Goal: Transaction & Acquisition: Book appointment/travel/reservation

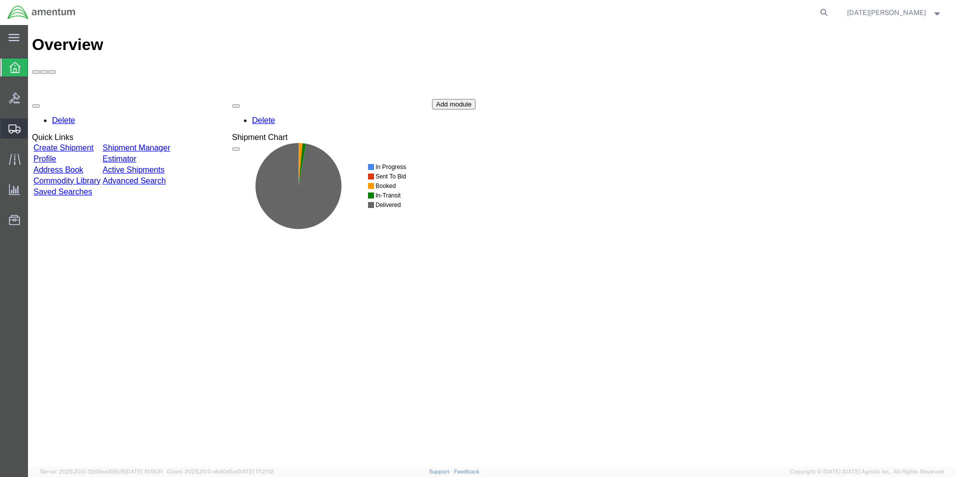
click at [0, 0] on span "Create from Template" at bounding box center [0, 0] width 0 height 0
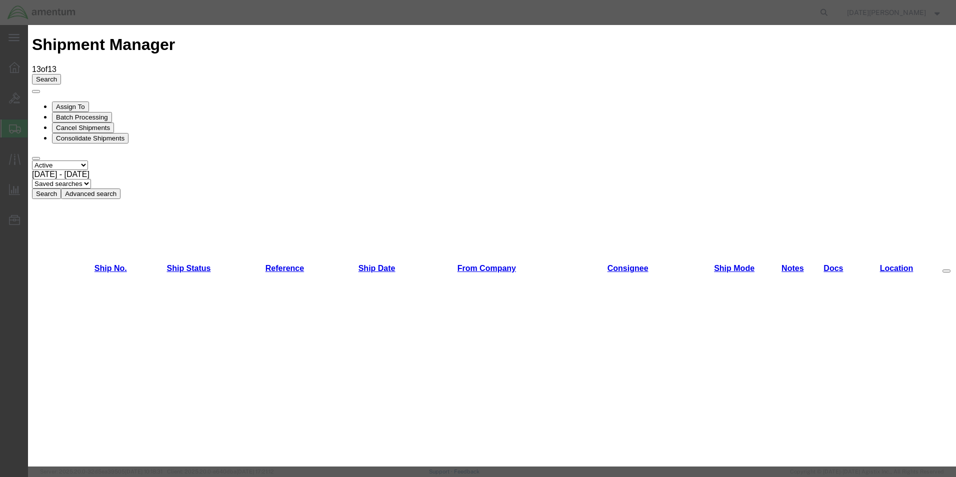
scroll to position [650, 0]
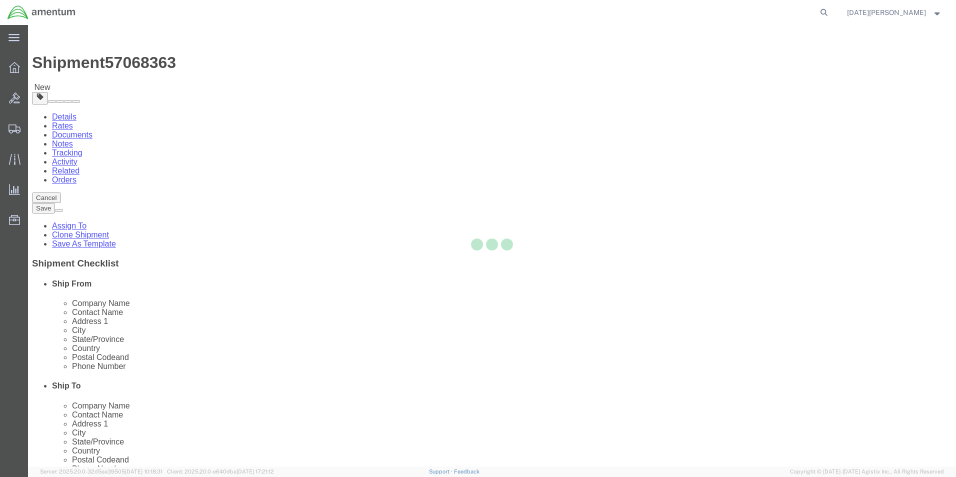
select select "49939"
select select "49941"
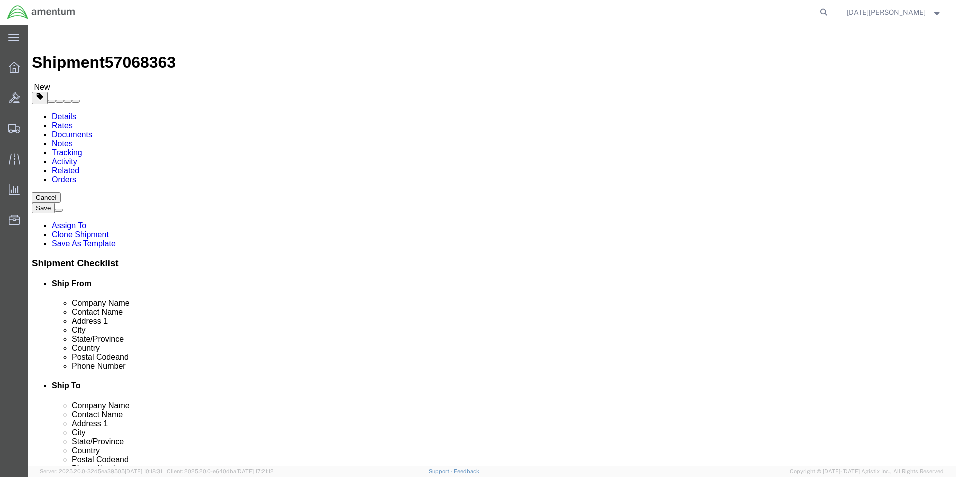
scroll to position [300, 0]
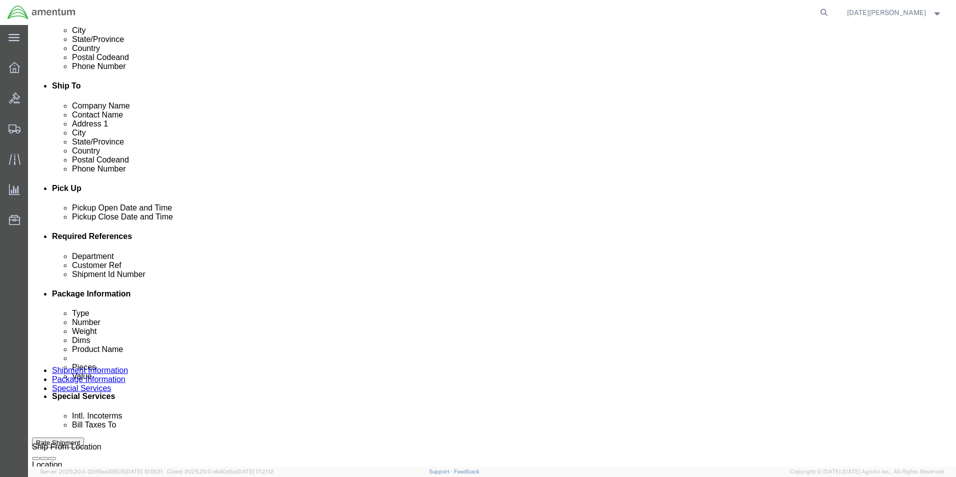
click input "text"
type input "CBP"
type input "FLIGHT LOGS"
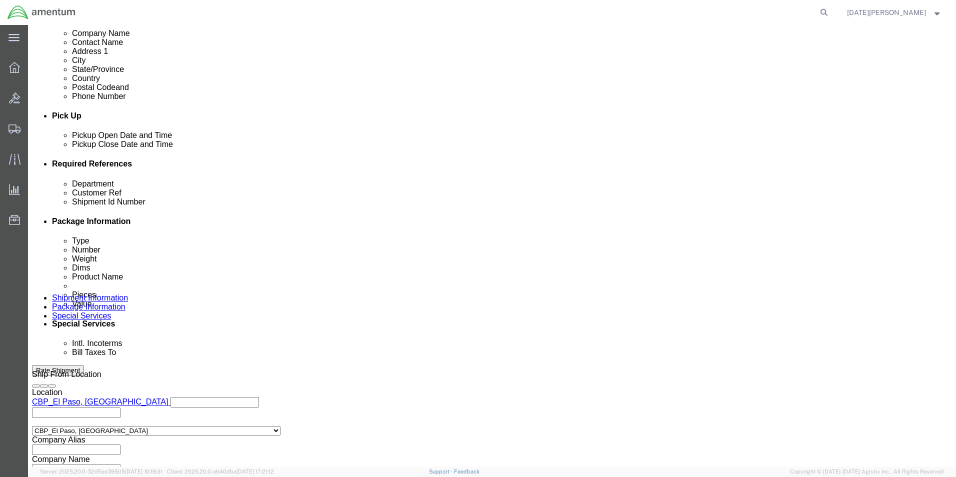
scroll to position [417, 0]
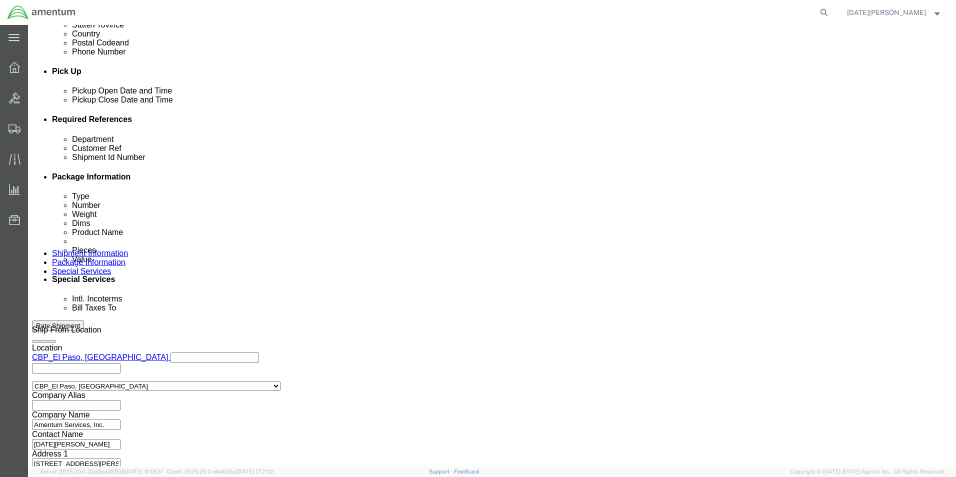
type input "FLIGHT LOGS"
click button "Continue"
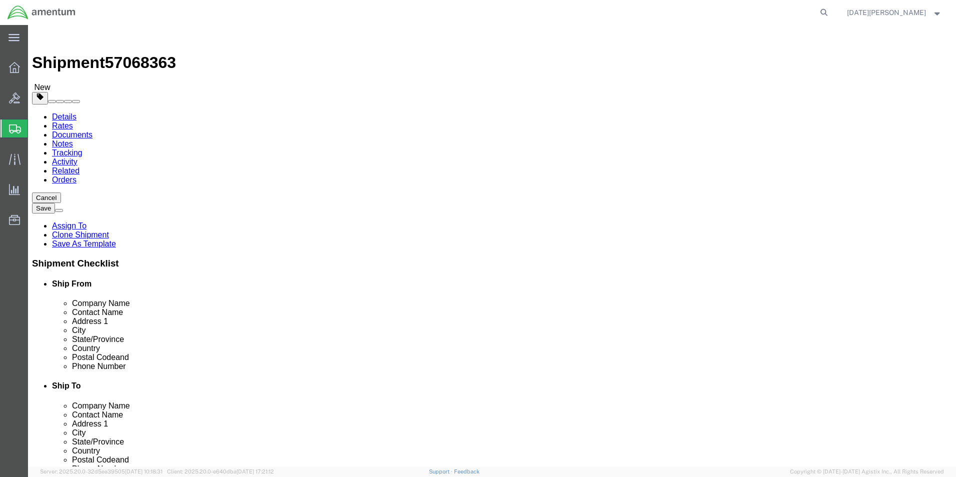
drag, startPoint x: 159, startPoint y: 216, endPoint x: 171, endPoint y: 185, distance: 33.4
click input "text"
click select "Select Bale(s) Basket(s) Bolt(s) Bottle(s) Buckets Bulk Bundle(s) Can(s) Cardbo…"
select select "SBX"
click select "Select Bale(s) Basket(s) Bolt(s) Bottle(s) Buckets Bulk Bundle(s) Can(s) Cardbo…"
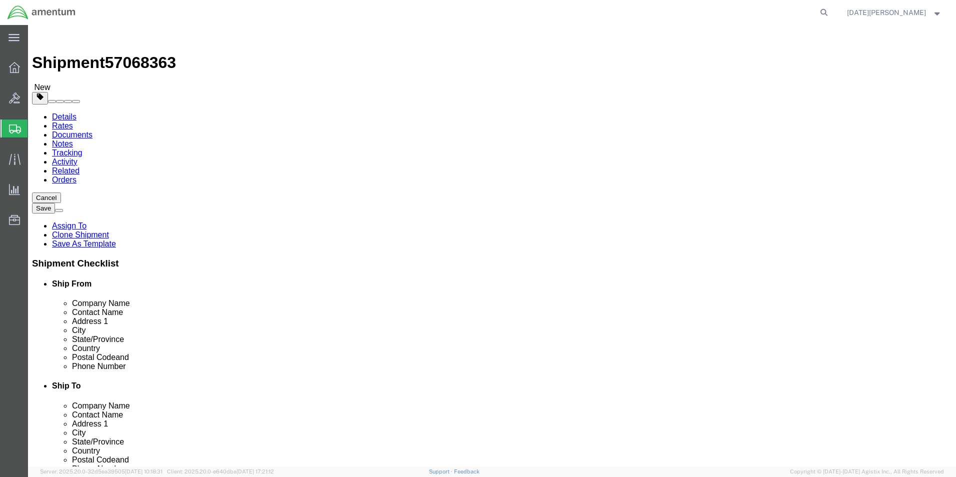
type input "12.25"
type input "11.00"
type input "1.50"
drag, startPoint x: 168, startPoint y: 232, endPoint x: 100, endPoint y: 234, distance: 68.0
click div "Weight 0.00 Select kgs lbs Ship. t°"
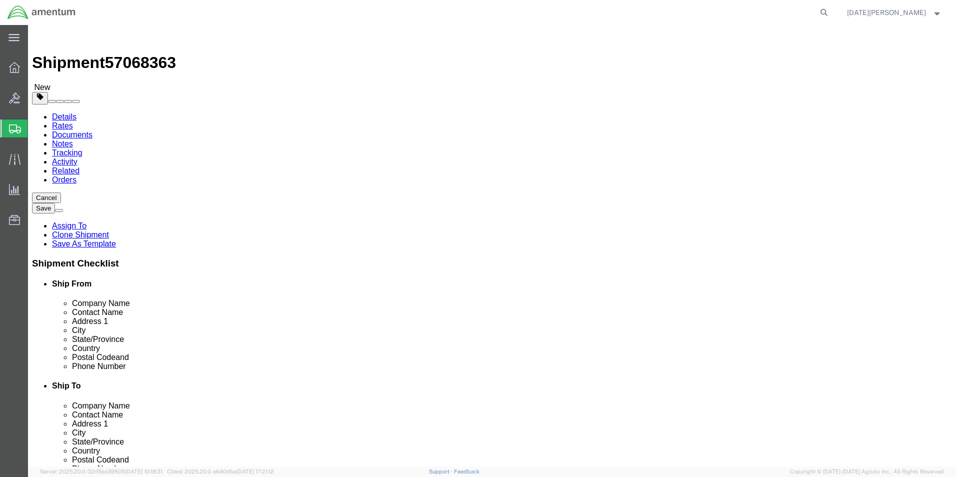
type input "2.9"
click link "Add Content"
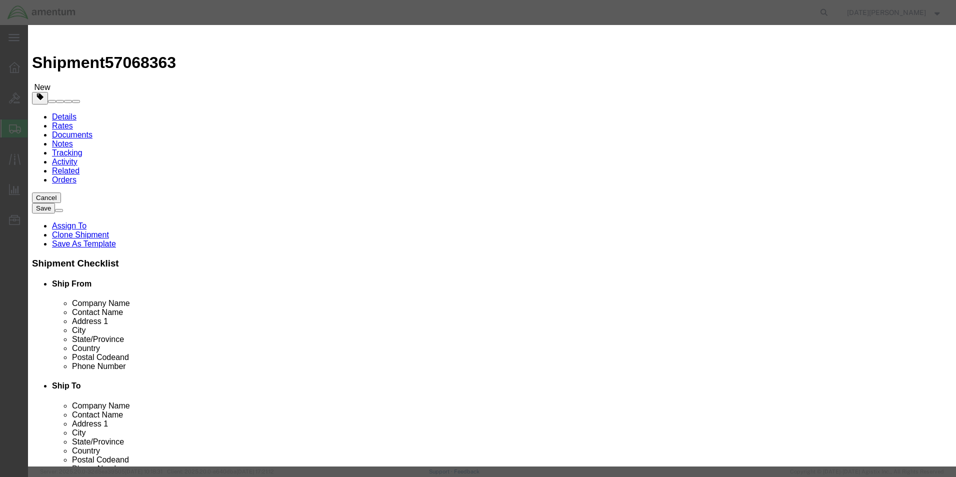
click input "text"
type input "FLIGHT LOGS"
type input "6"
type input "100"
select select "USD"
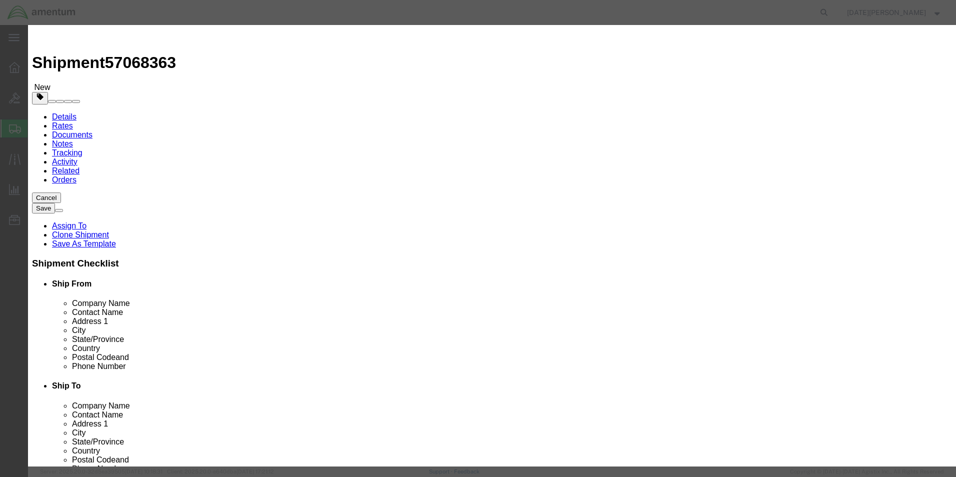
click button "Save & Close"
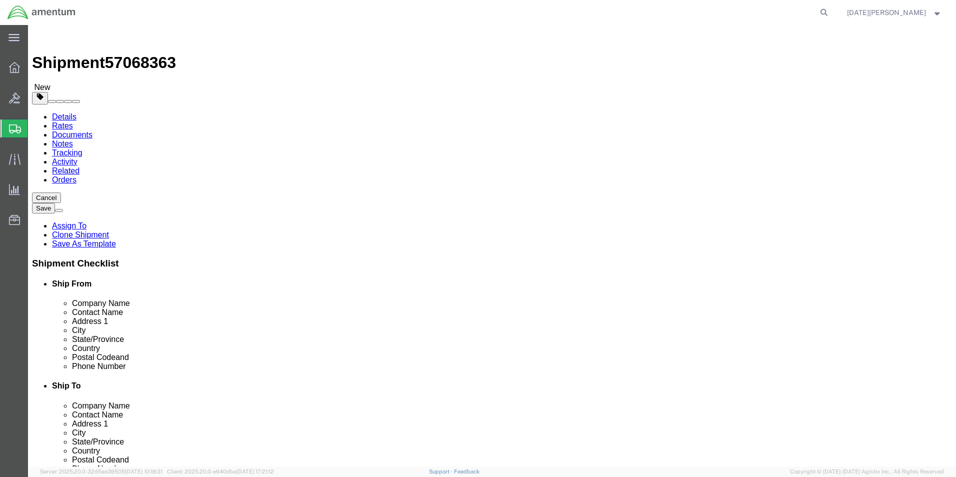
drag, startPoint x: 820, startPoint y: 452, endPoint x: 792, endPoint y: 427, distance: 37.9
click button "Rate Shipment"
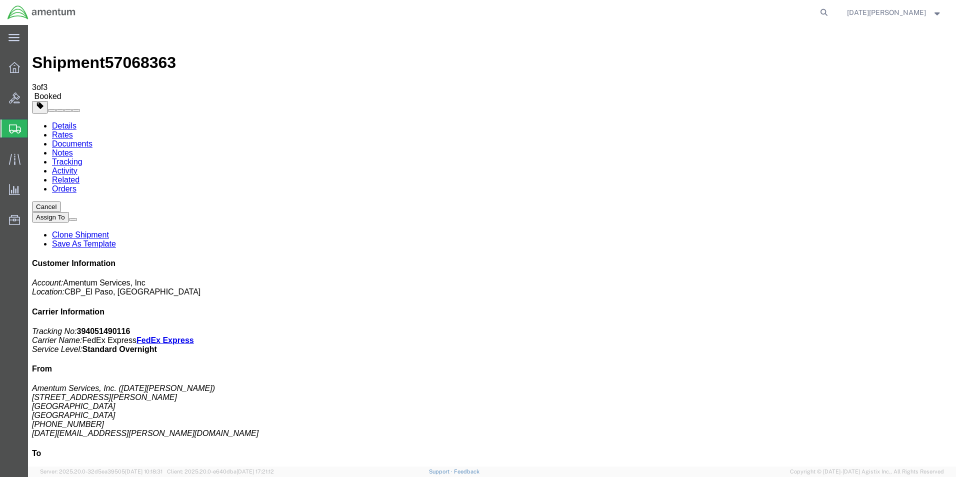
click at [0, 0] on span "Create from Template" at bounding box center [0, 0] width 0 height 0
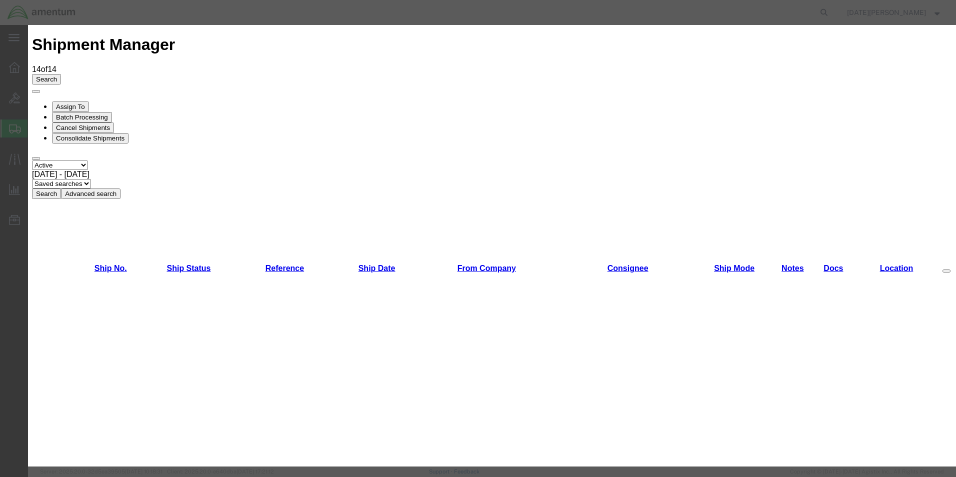
scroll to position [400, 0]
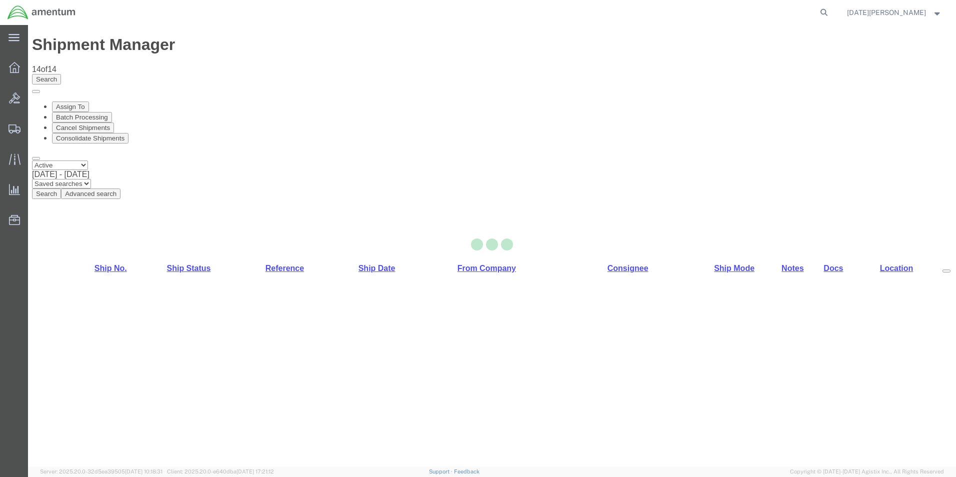
select select "49939"
select select "49921"
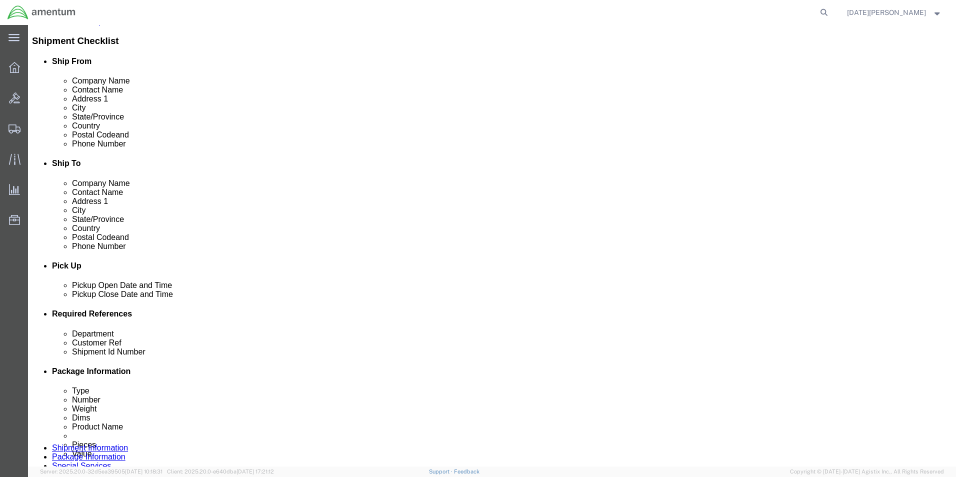
scroll to position [300, 0]
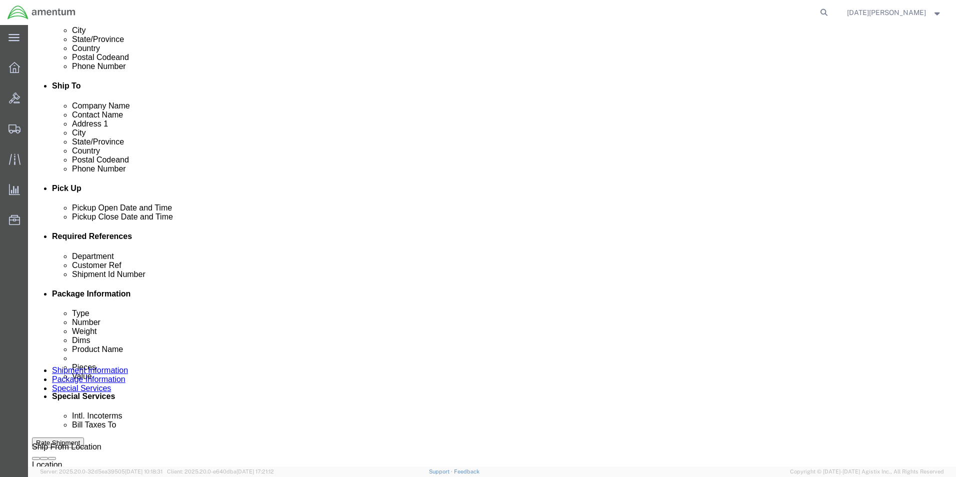
click input "text"
type input "c"
type input "CBP"
type input "FLIGHT LOGS"
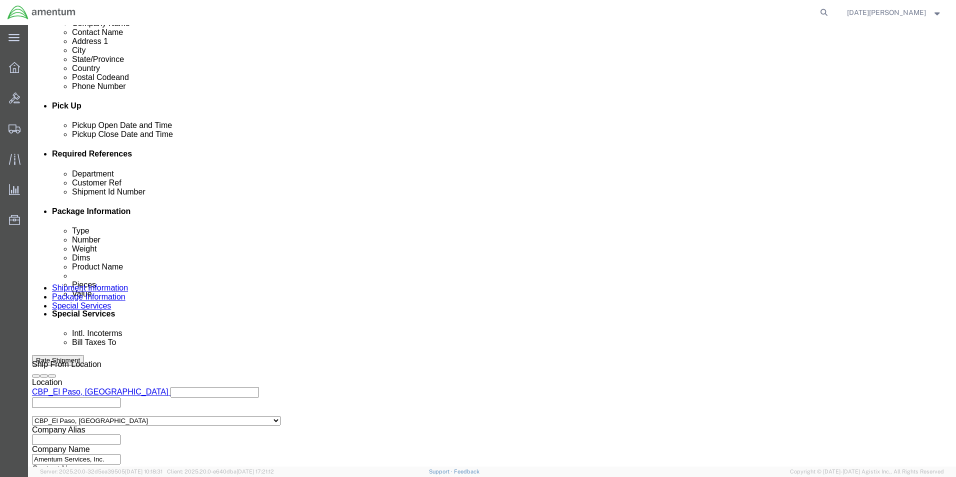
scroll to position [417, 0]
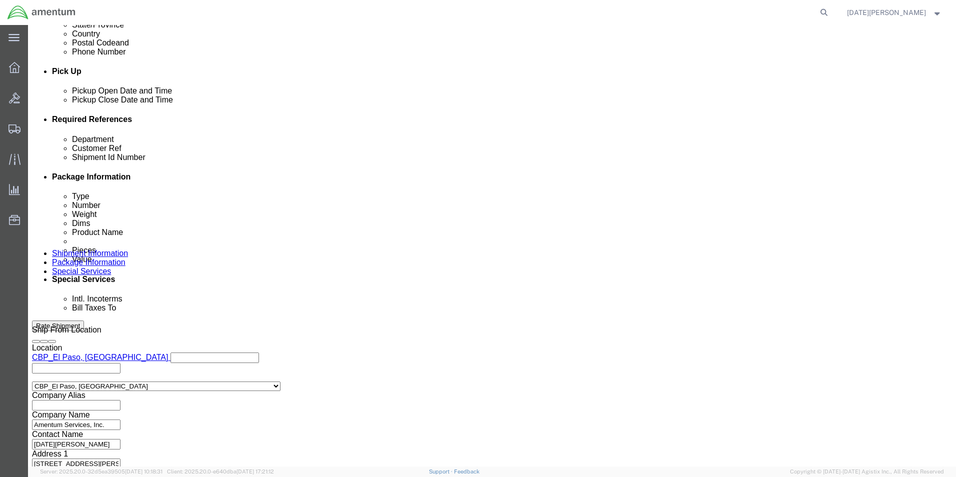
type input "FLIGHT LOGS"
click button "Continue"
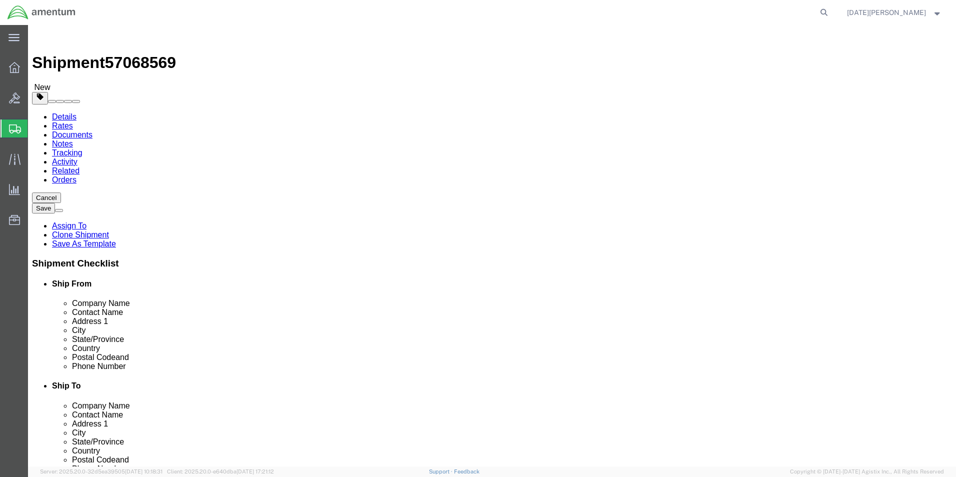
click select "Select Bale(s) Basket(s) Bolt(s) Bottle(s) Buckets Bulk Bundle(s) Can(s) Cardbo…"
select select "LBX"
click select "Select Bale(s) Basket(s) Bolt(s) Bottle(s) Buckets Bulk Bundle(s) Can(s) Cardbo…"
type input "17.50"
type input "12.50"
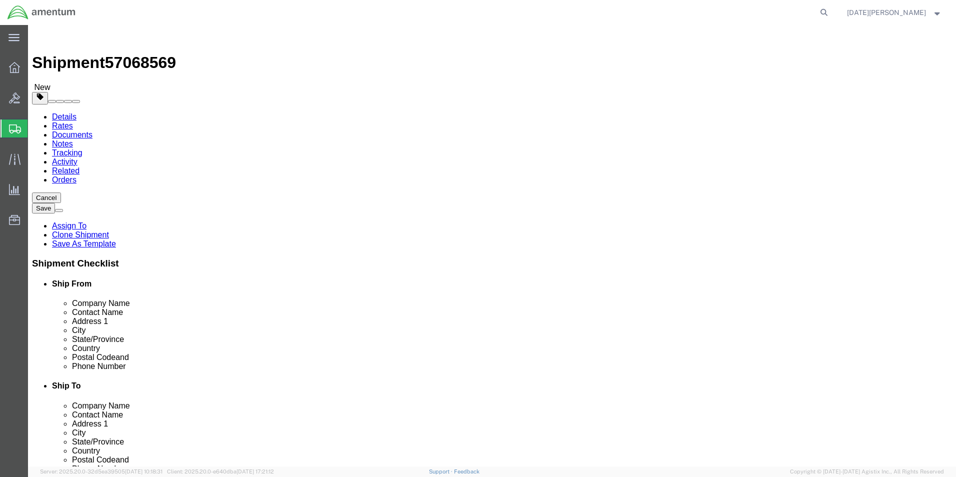
type input "3.00"
drag, startPoint x: 155, startPoint y: 235, endPoint x: 80, endPoint y: 235, distance: 75.0
click div "Weight 0.00 Select kgs lbs Ship. t°"
type input "6.20"
click div "Package Type Select Bale(s) Basket(s) Bolt(s) Bottle(s) Buckets Bulk Bundle(s) …"
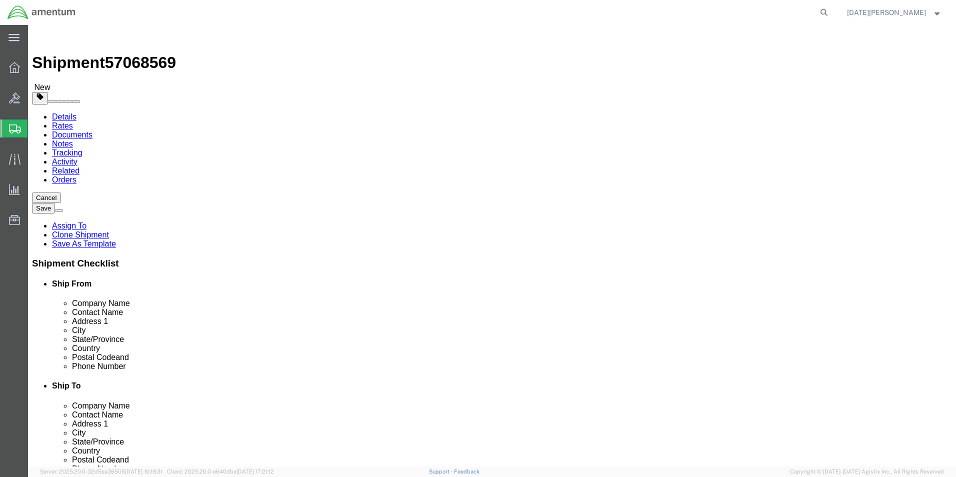
click link "Add Content"
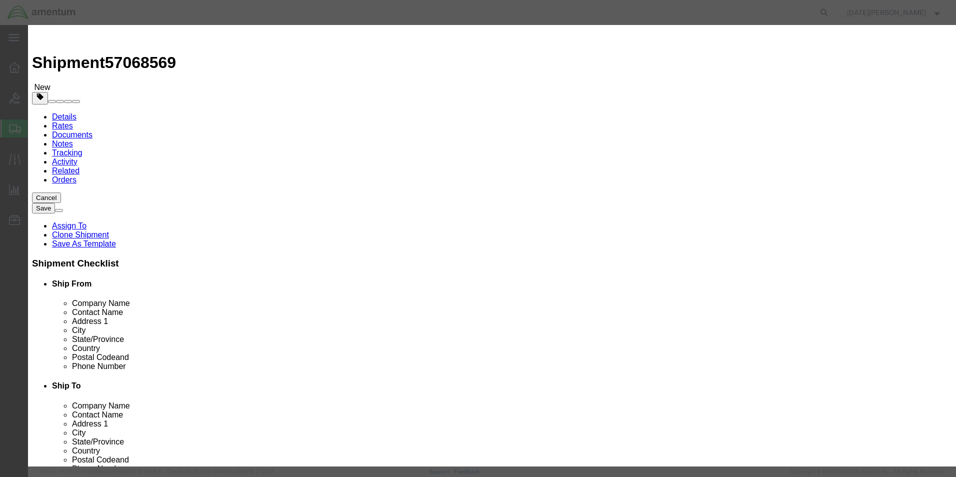
click input "text"
type input "FLIGHT LOGS"
type input "10"
type input "200"
select select "USD"
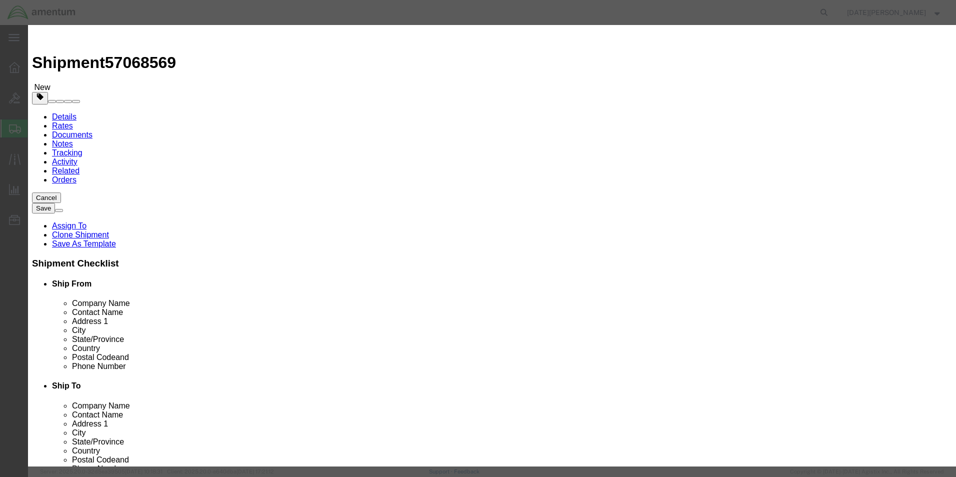
click button "Save & Close"
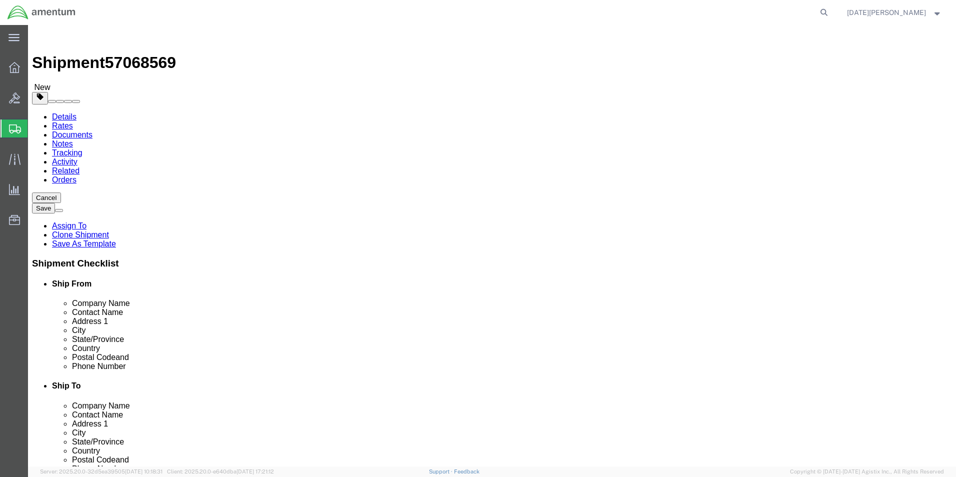
click button "Rate Shipment"
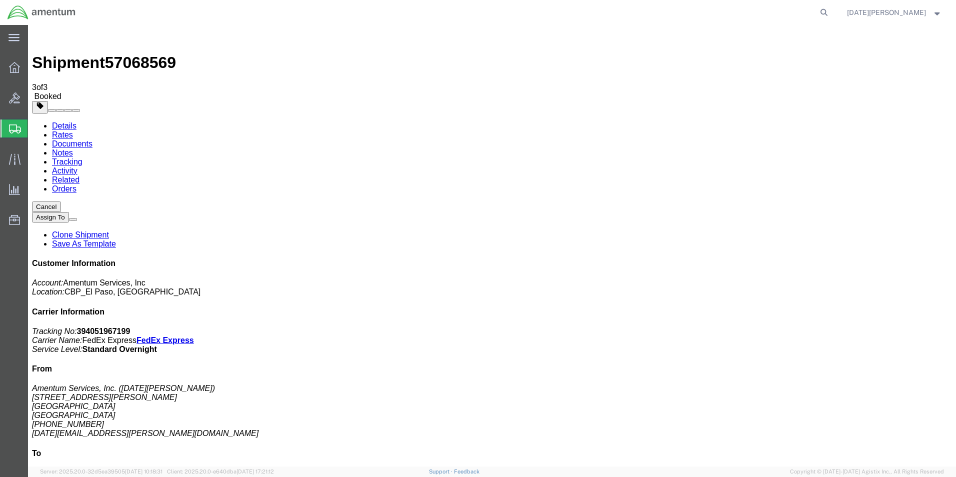
click at [0, 0] on span "Create from Template" at bounding box center [0, 0] width 0 height 0
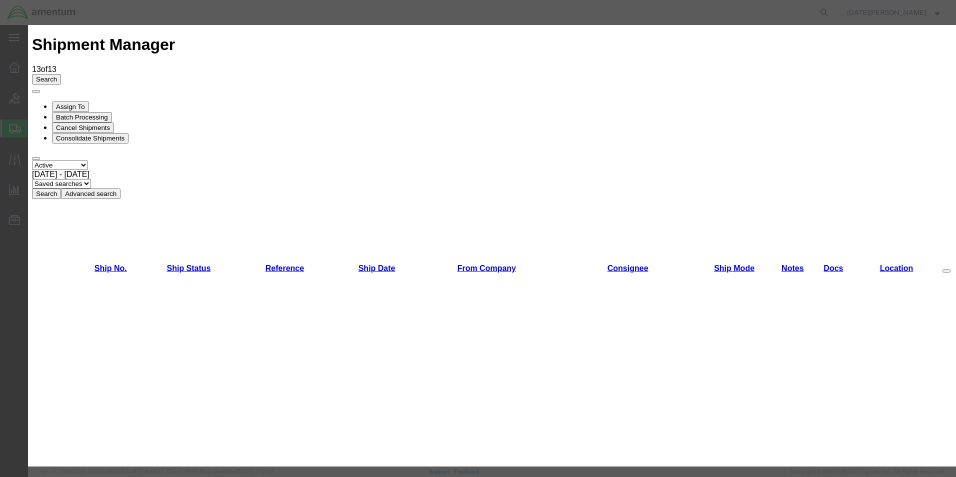
scroll to position [591, 0]
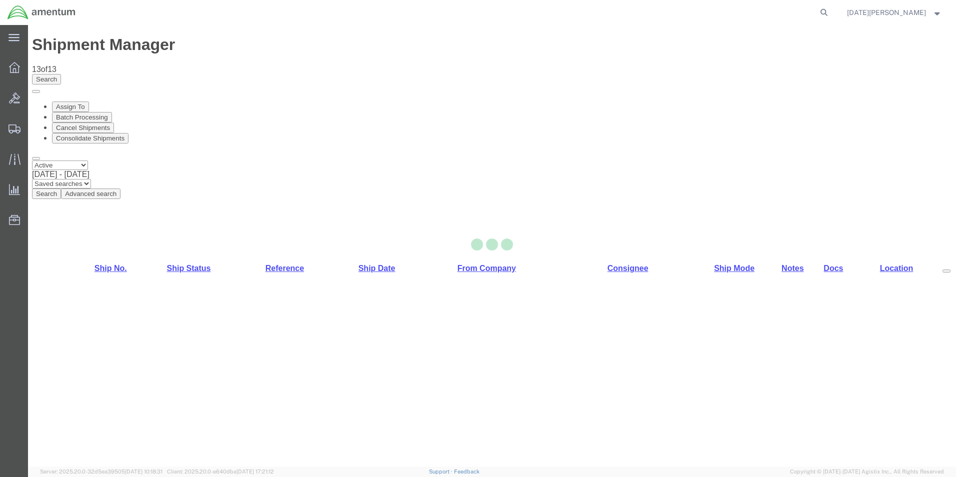
select select "49939"
select select "49950"
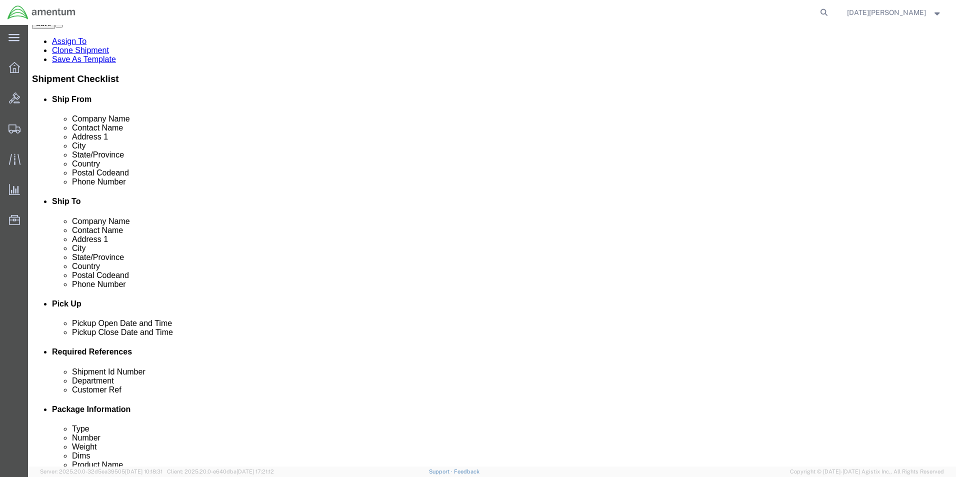
scroll to position [400, 0]
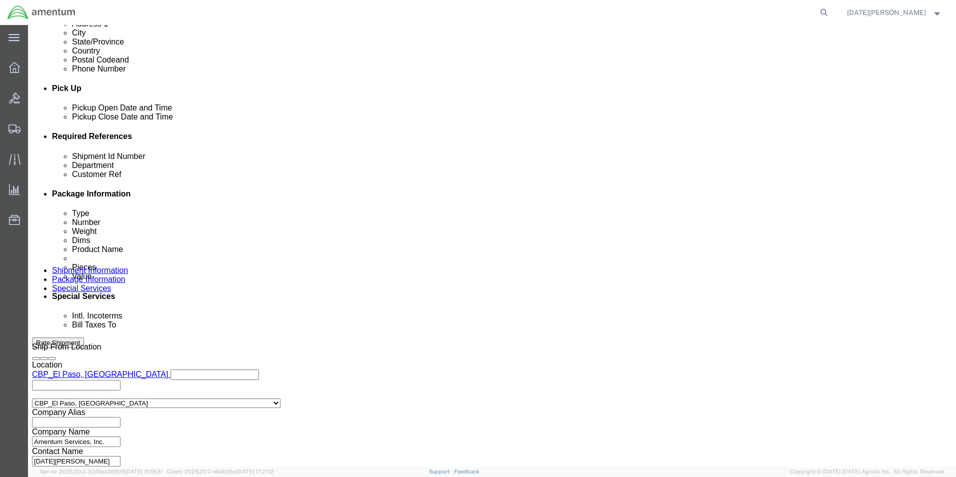
drag, startPoint x: 193, startPoint y: 215, endPoint x: 54, endPoint y: 217, distance: 139.6
click div "Shipment Id Number USAGE#"
type input "EFO00274"
paste input "EFO00274"
type input "EFO00274"
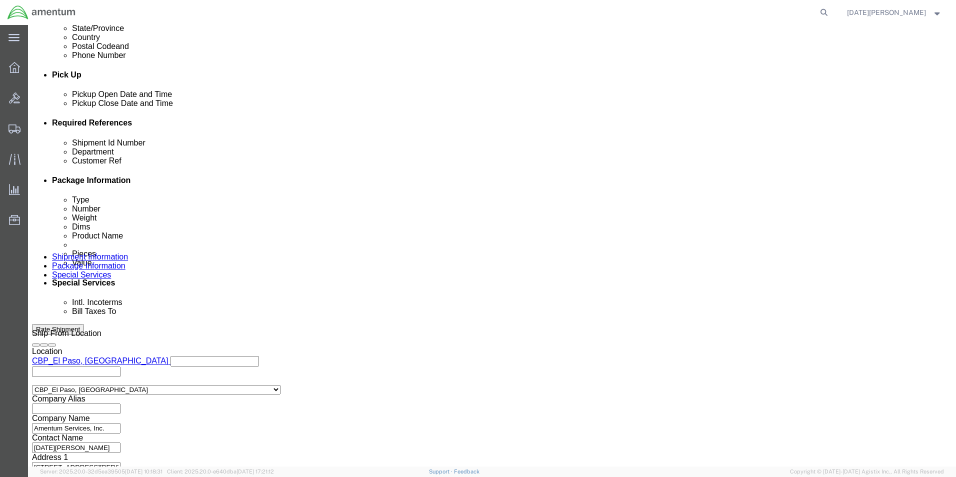
scroll to position [417, 0]
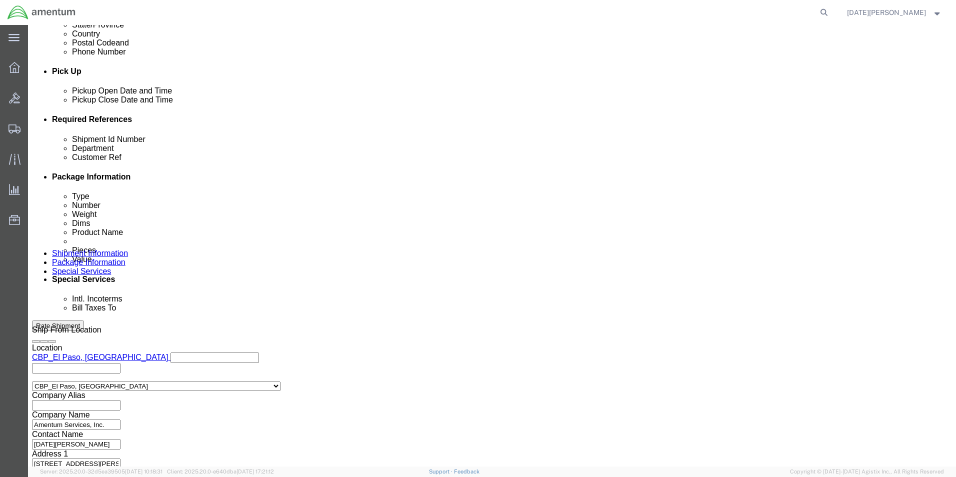
click button "Continue"
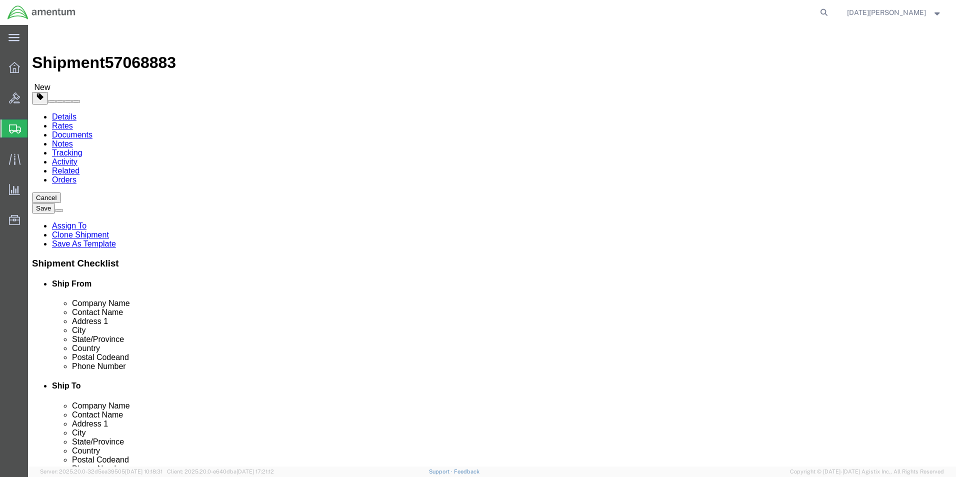
drag, startPoint x: 169, startPoint y: 217, endPoint x: 116, endPoint y: 215, distance: 53.1
click div "Dimensions Separate dimensions for each package, Length x Width x Height Length…"
type input "24"
type input "20"
type input "14"
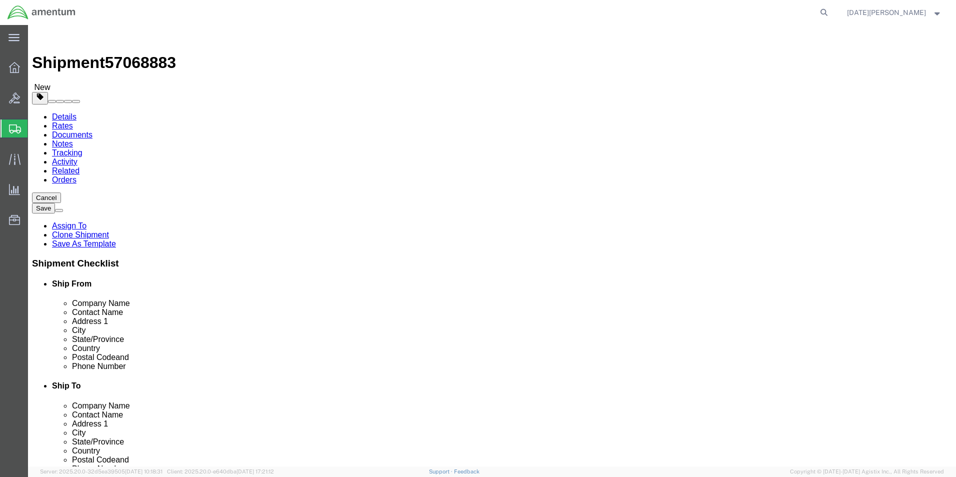
type input "50"
click dd "12.00 Each"
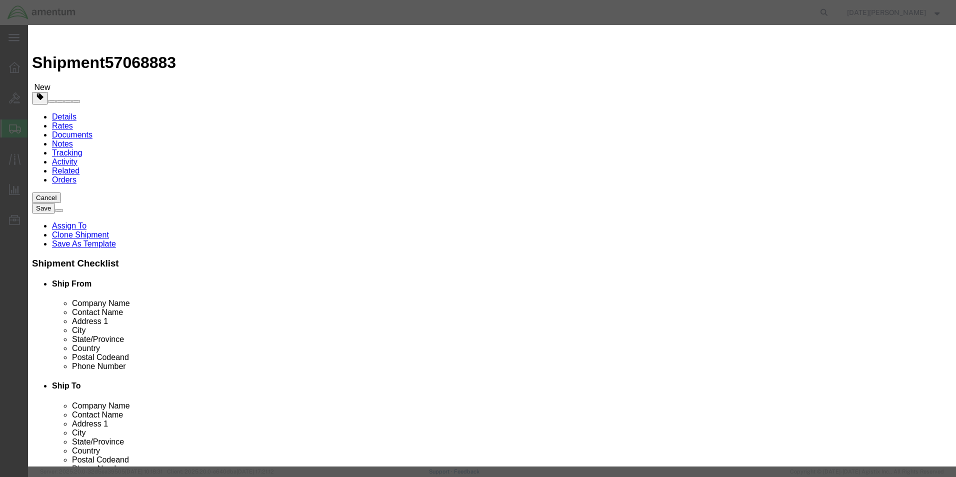
click input "PAINT BRUSHES"
type input "HEAT SEALER"
type input "1"
type input "5"
type input "1500"
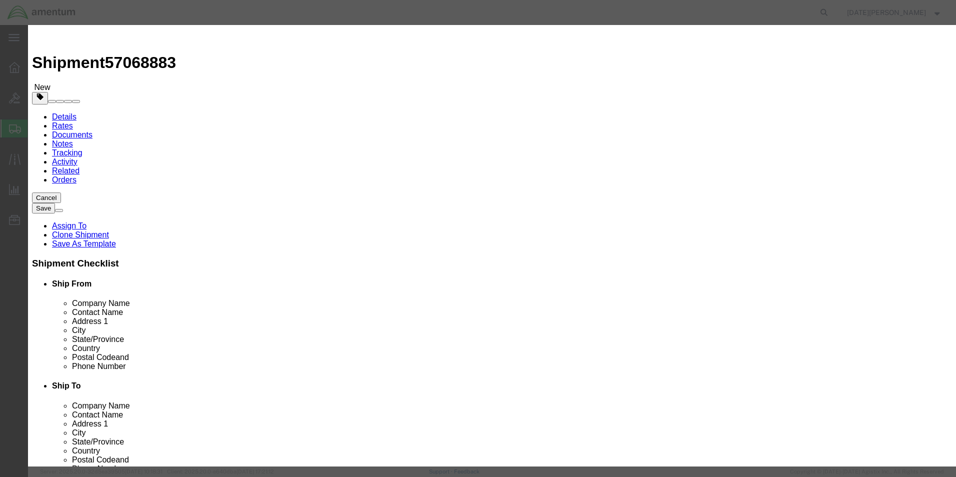
select select "USD"
drag, startPoint x: 689, startPoint y: 345, endPoint x: 770, endPoint y: 378, distance: 87.0
click button "Save & Close"
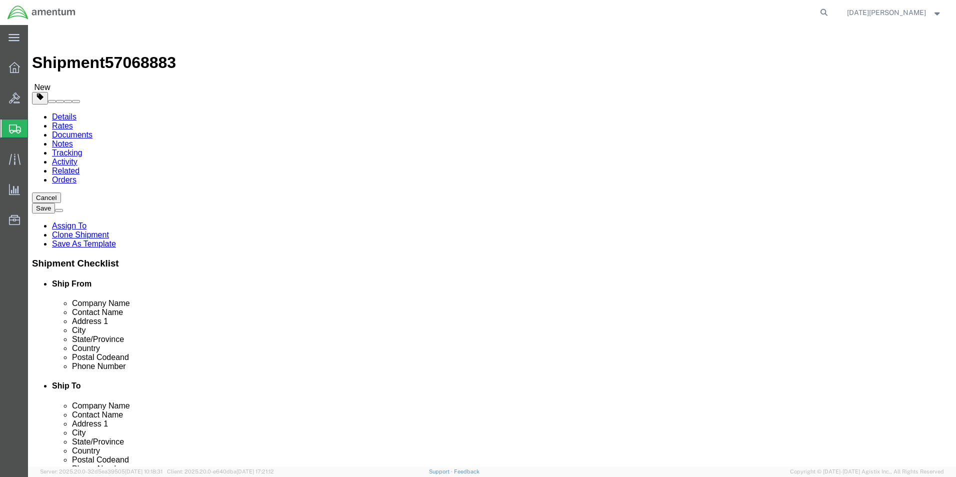
click button "Rate Shipment"
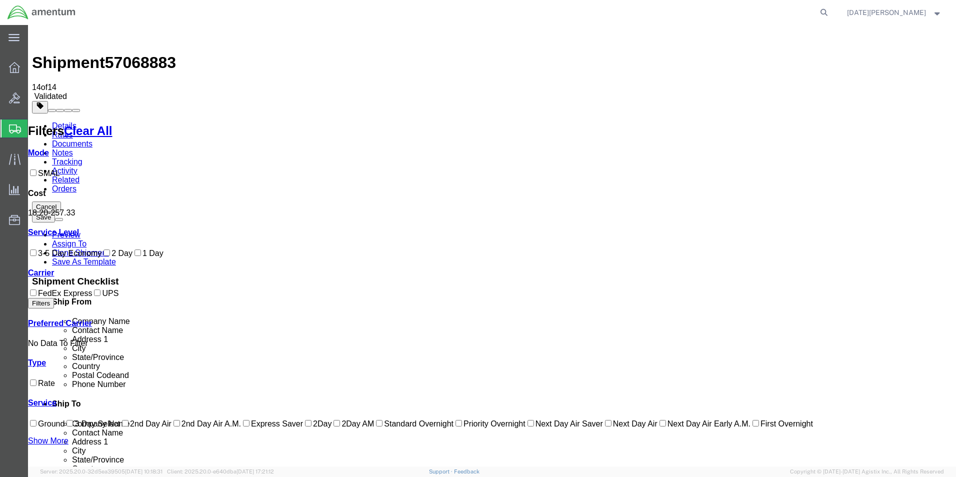
drag, startPoint x: 598, startPoint y: 298, endPoint x: 555, endPoint y: 353, distance: 69.8
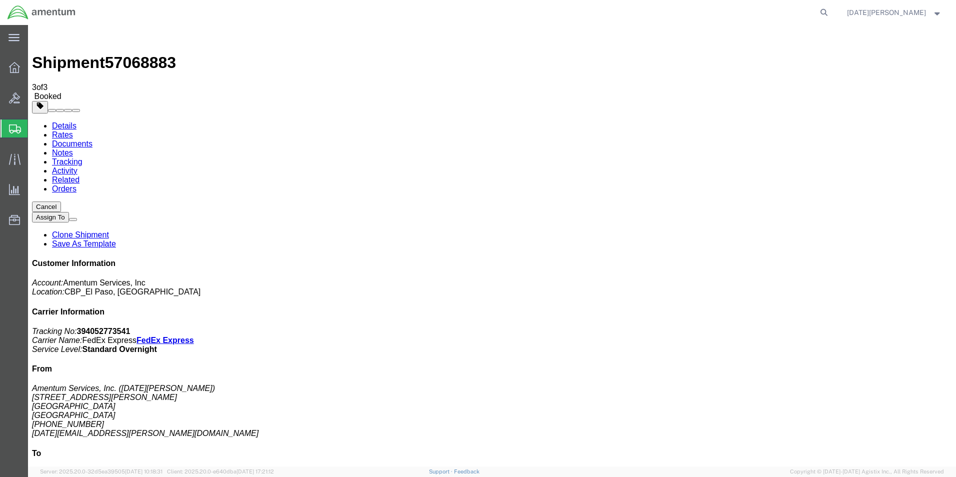
click at [0, 0] on span "Create from Template" at bounding box center [0, 0] width 0 height 0
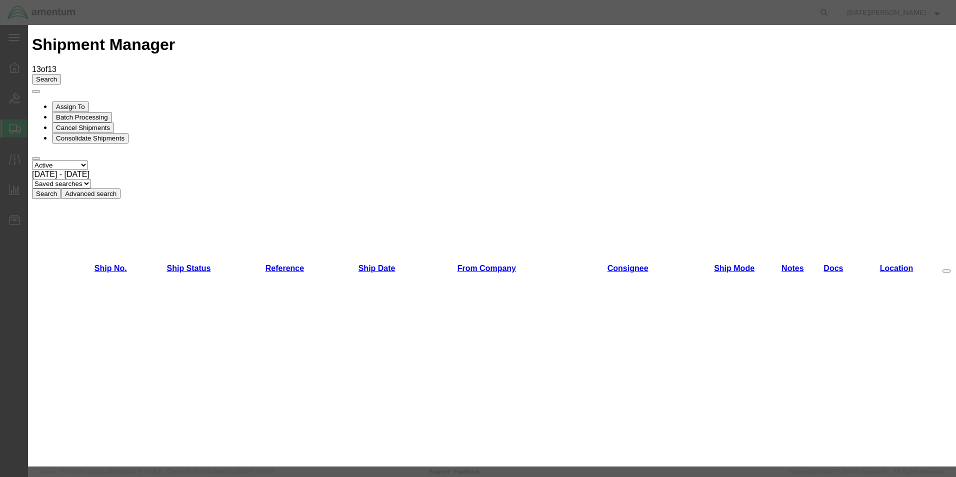
scroll to position [600, 0]
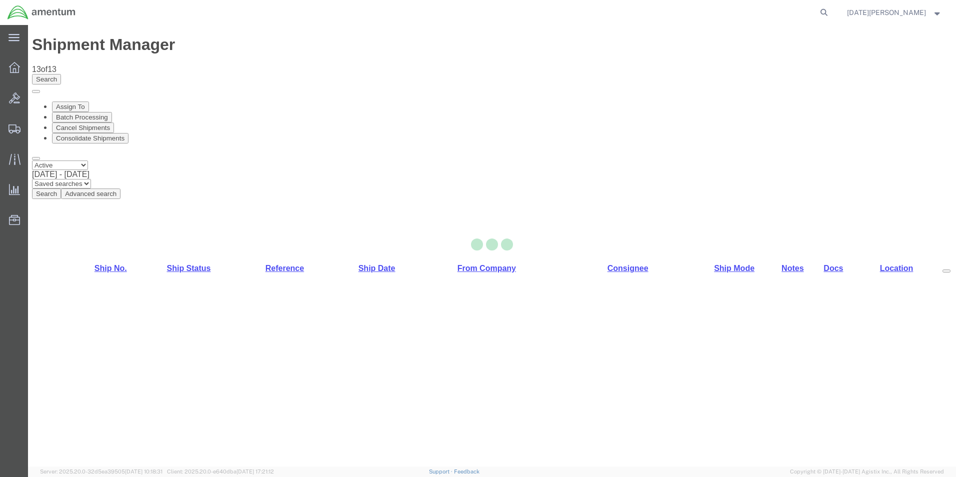
select select "49939"
select select "49914"
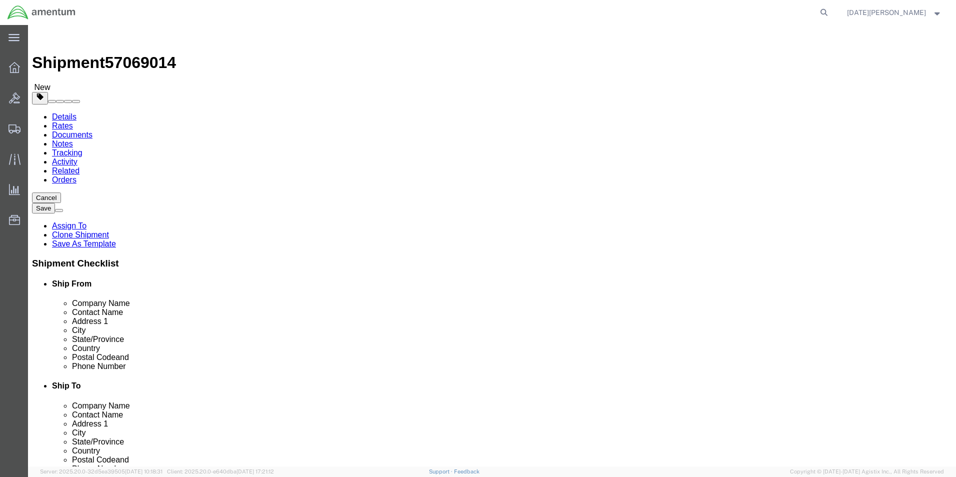
scroll to position [300, 0]
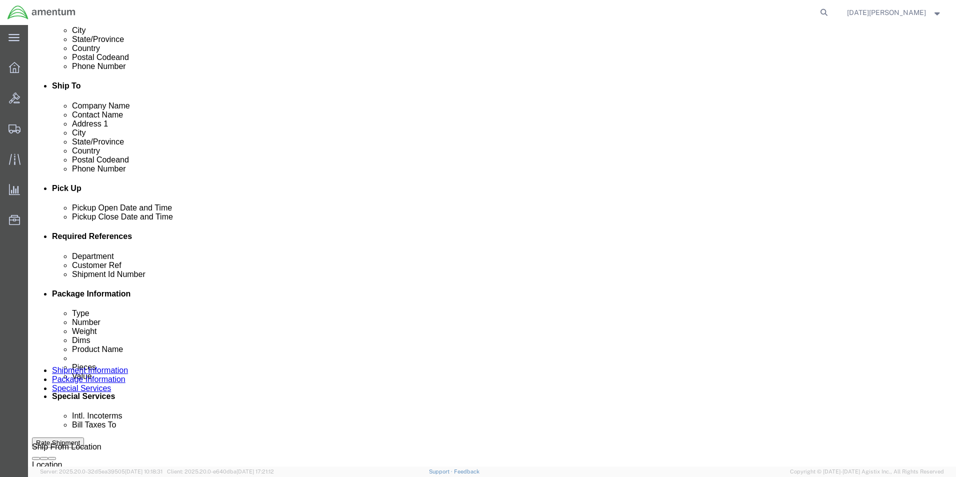
click input "text"
click input "cbp"
type input "c"
type input "CBP"
type input "517-010164"
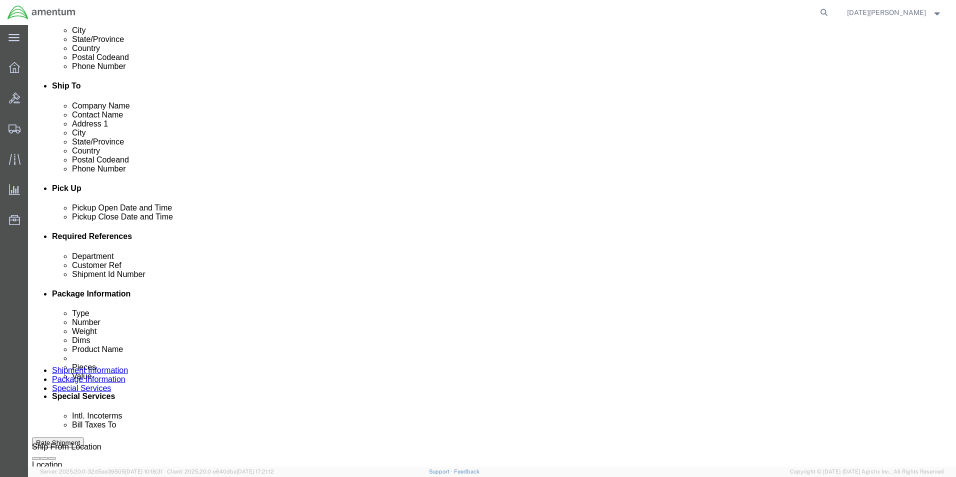
paste input "517-010164"
type input "517-010164"
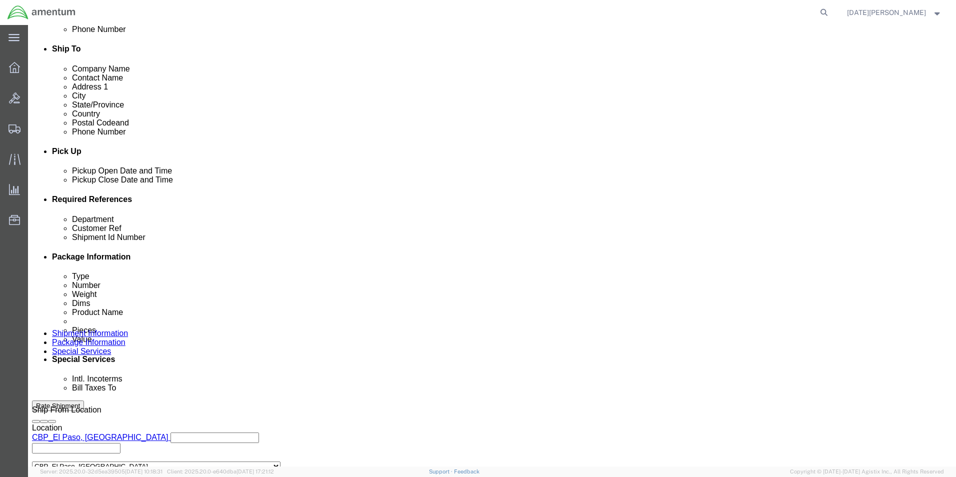
scroll to position [417, 0]
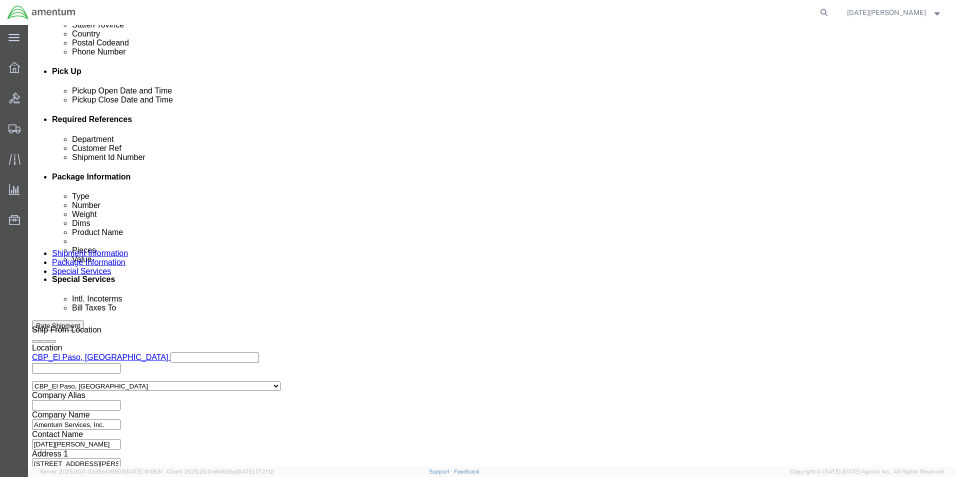
click button "Continue"
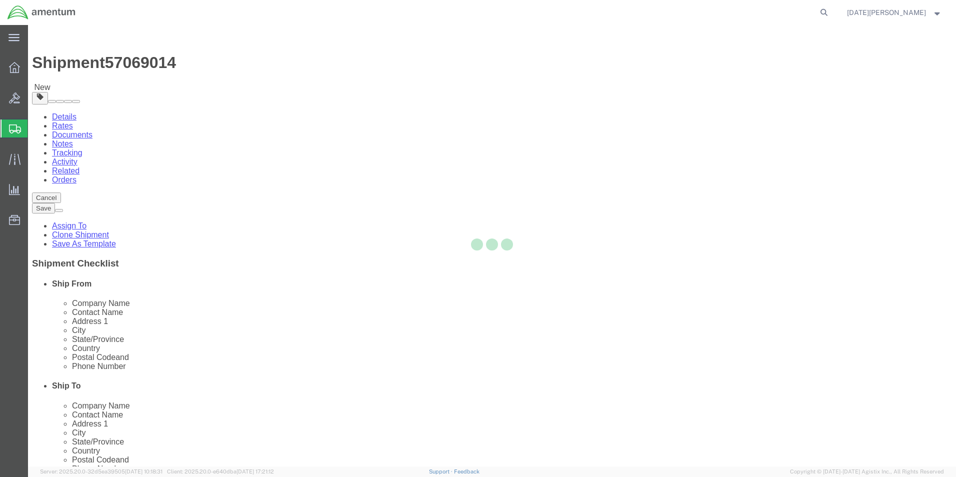
select select "YRPK"
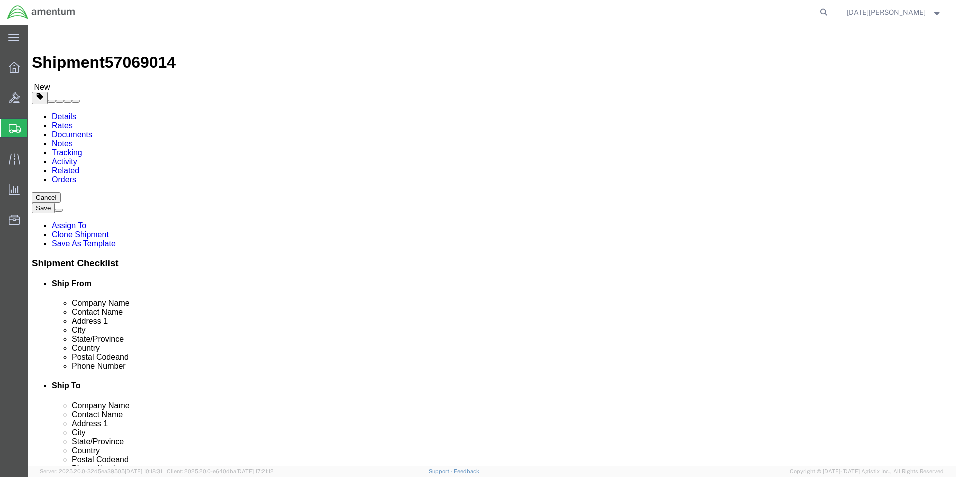
click input "text"
type input "16"
type input "10"
type input "12"
type input "26"
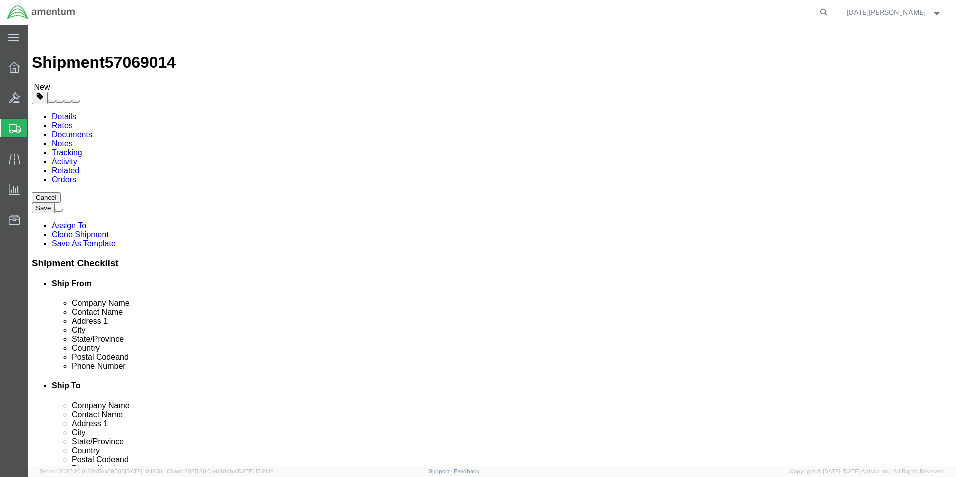
click link "Add Content"
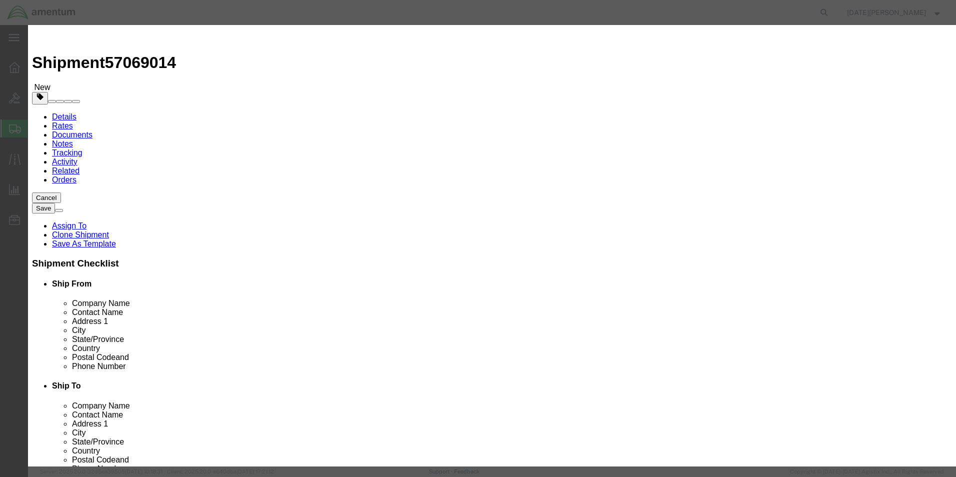
click input "text"
type input "15W50 AIRCRAFT OIL"
type input "12"
type input "240"
select select "USD"
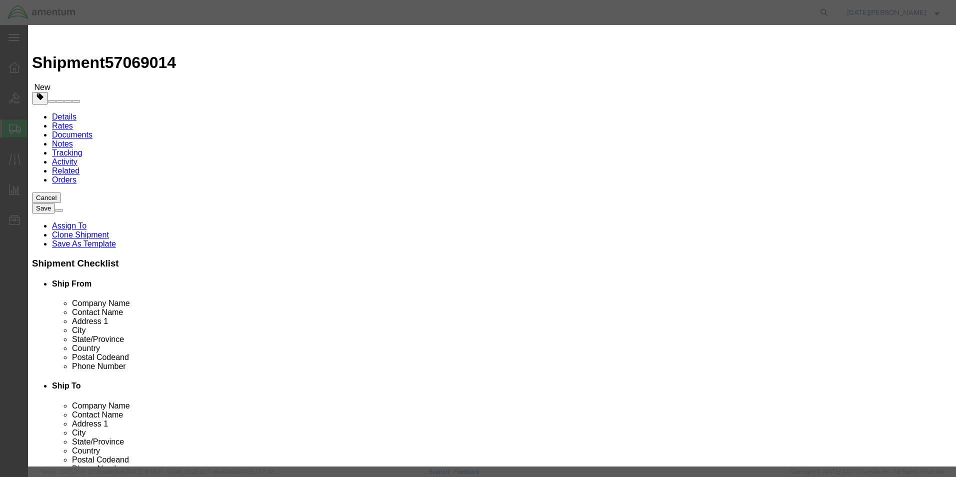
click button "Save & Close"
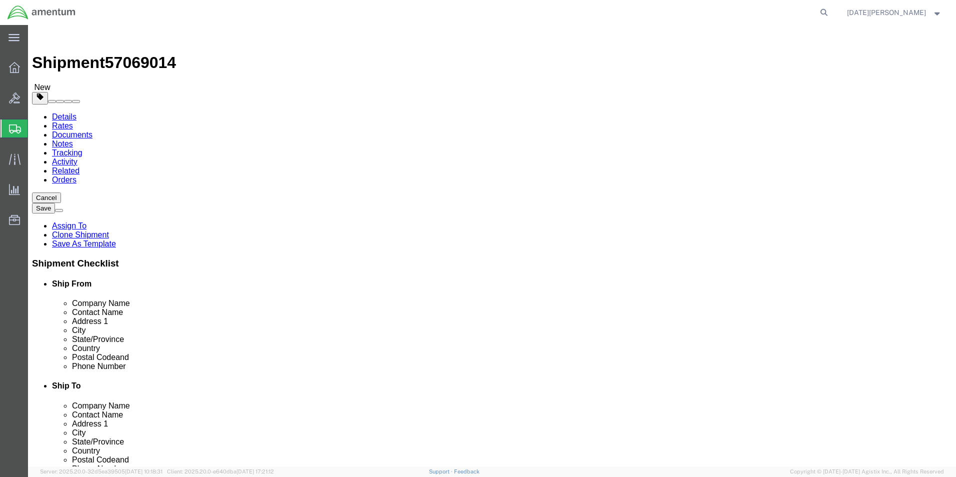
click button "Rate Shipment"
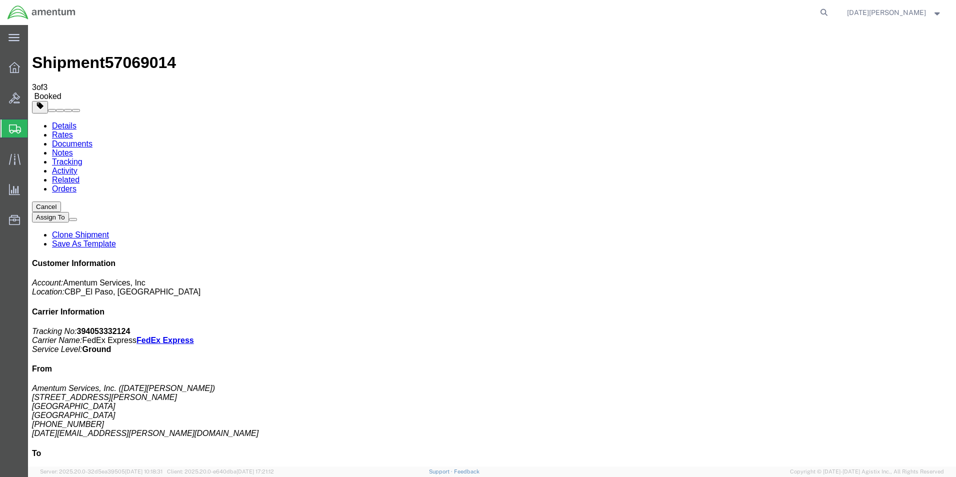
drag, startPoint x: 420, startPoint y: 175, endPoint x: 445, endPoint y: 201, distance: 35.7
